Goal: Transaction & Acquisition: Purchase product/service

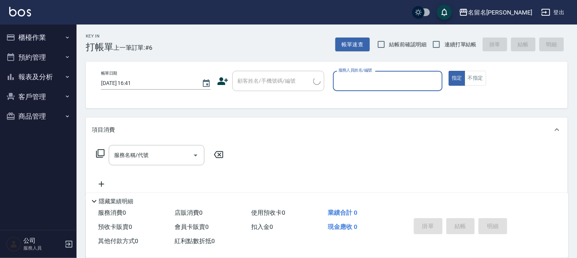
click at [390, 75] on input "服務人員姓名/編號" at bounding box center [388, 80] width 103 height 13
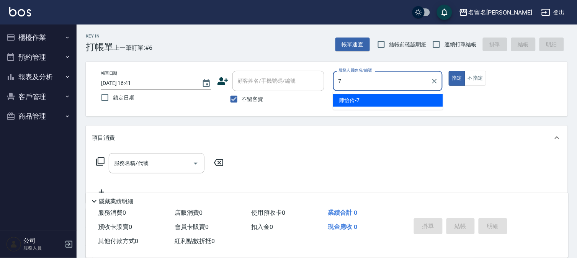
type input "[PERSON_NAME]-7"
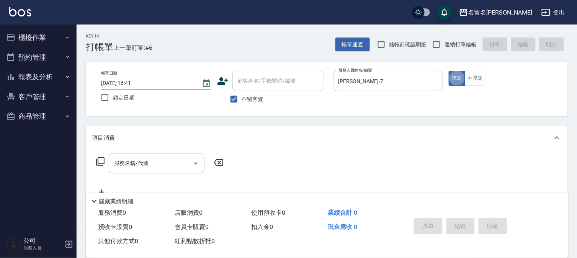
type button "true"
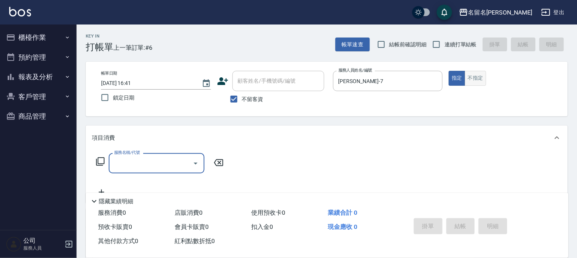
click at [486, 81] on button "不指定" at bounding box center [475, 78] width 21 height 15
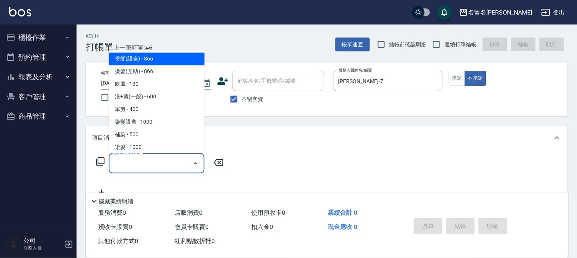
click at [148, 167] on input "服務名稱/代號" at bounding box center [150, 163] width 77 height 13
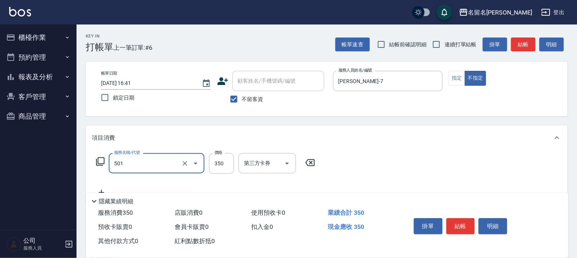
type input "P.S洗髮(501)"
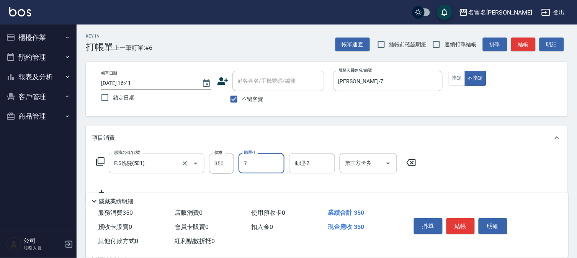
type input "[PERSON_NAME]-7"
type input "潤絲(809)"
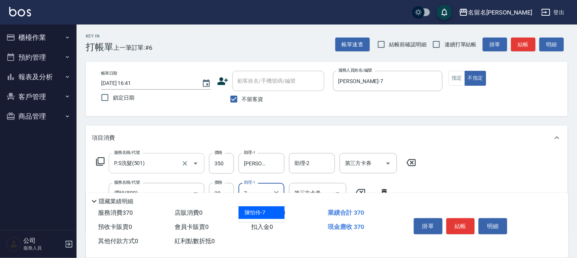
type input "[PERSON_NAME]-7"
click at [468, 227] on button "結帳" at bounding box center [460, 226] width 29 height 16
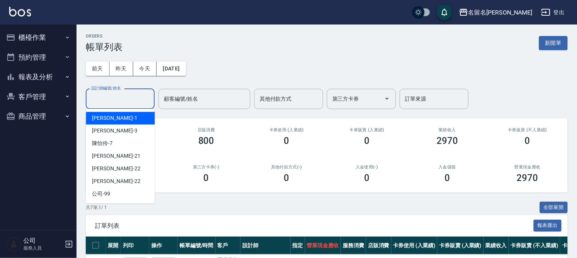
click at [103, 101] on input "設計師編號/姓名" at bounding box center [120, 98] width 62 height 13
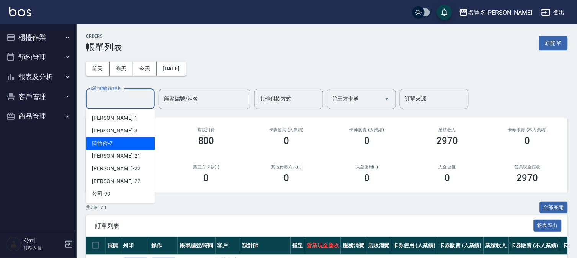
click at [102, 142] on span "[PERSON_NAME]-7" at bounding box center [102, 143] width 21 height 8
type input "[PERSON_NAME]-7"
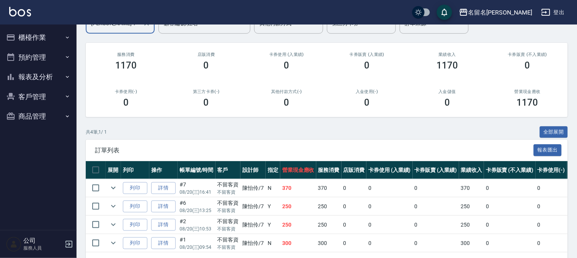
scroll to position [106, 0]
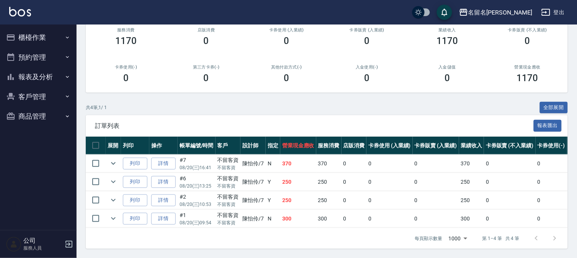
click at [28, 37] on button "櫃檯作業" at bounding box center [38, 38] width 70 height 20
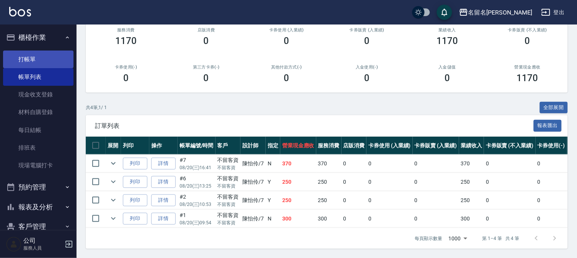
click at [29, 57] on link "打帳單" at bounding box center [38, 60] width 70 height 18
